Goal: Task Accomplishment & Management: Manage account settings

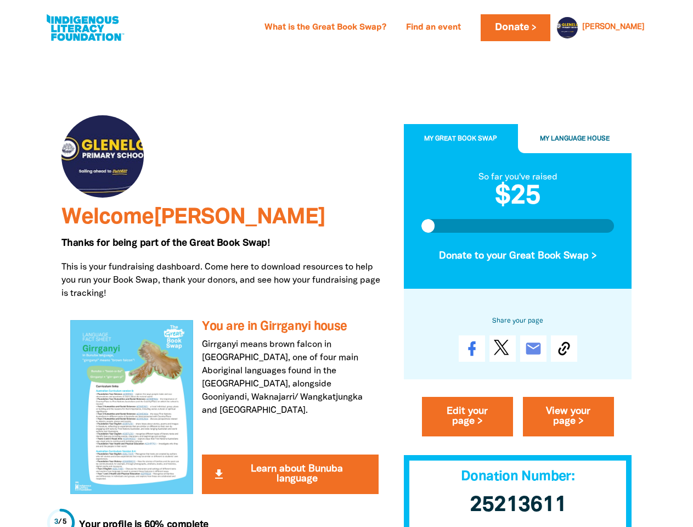
click at [346, 264] on p "This is your fundraising dashboard. Come here to download resources to help you…" at bounding box center [224, 281] width 326 height 40
click at [637, 27] on link "[PERSON_NAME]" at bounding box center [614, 28] width 63 height 8
click at [461, 139] on span "My Great Book Swap" at bounding box center [460, 139] width 73 height 6
click at [575, 139] on span "My Language House" at bounding box center [575, 139] width 70 height 6
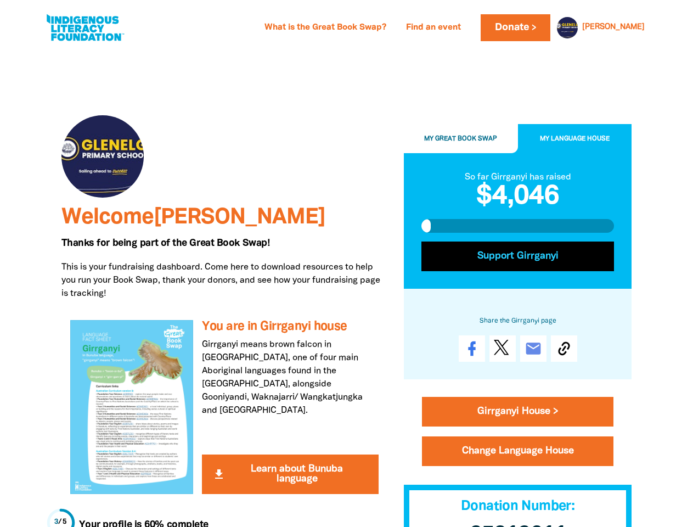
click at [518, 256] on button "Support Girrganyi" at bounding box center [518, 257] width 193 height 30
